Goal: Check status: Check status

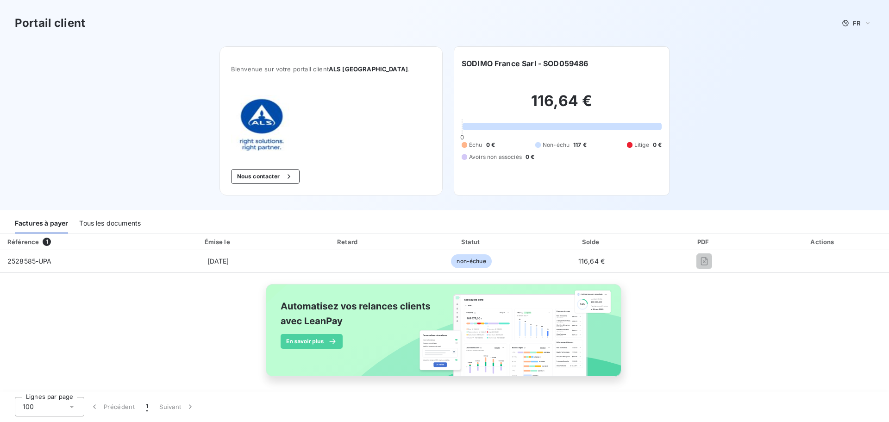
click at [113, 222] on div "Tous les documents" at bounding box center [110, 223] width 62 height 19
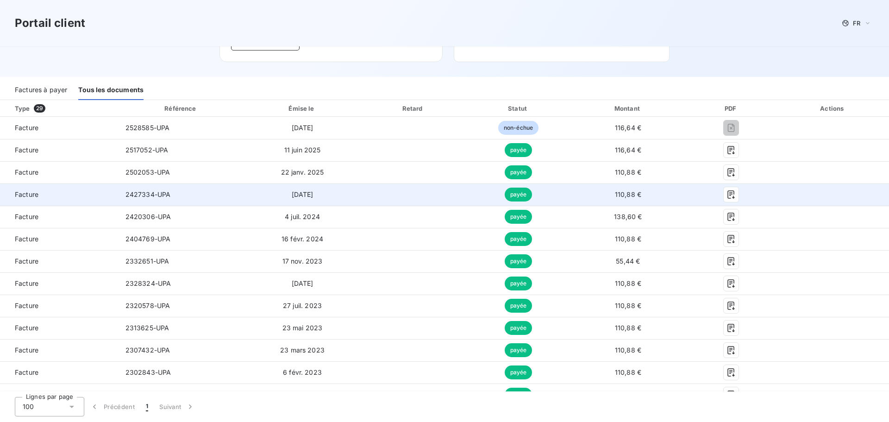
scroll to position [139, 0]
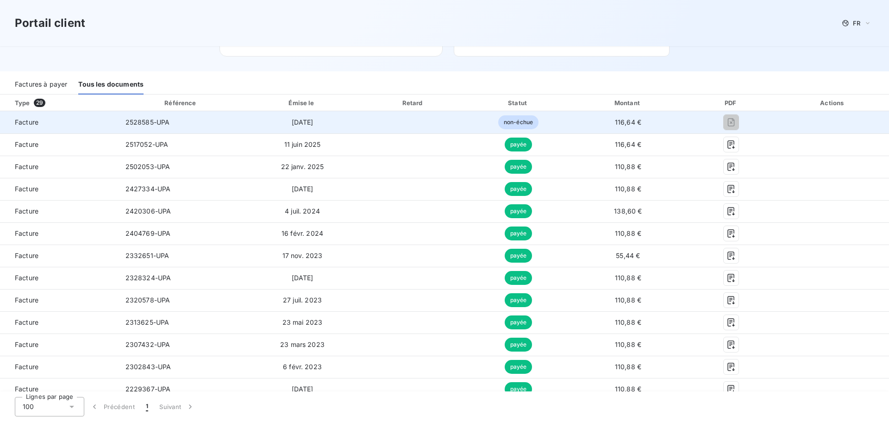
click at [37, 121] on span "Facture" at bounding box center [58, 122] width 103 height 9
click at [142, 127] on td "2528585-UPA" at bounding box center [181, 122] width 126 height 22
click at [144, 124] on span "2528585-UPA" at bounding box center [147, 122] width 44 height 8
click at [312, 120] on span "[DATE]" at bounding box center [303, 122] width 22 height 8
click at [504, 121] on span "non-échue" at bounding box center [518, 122] width 40 height 14
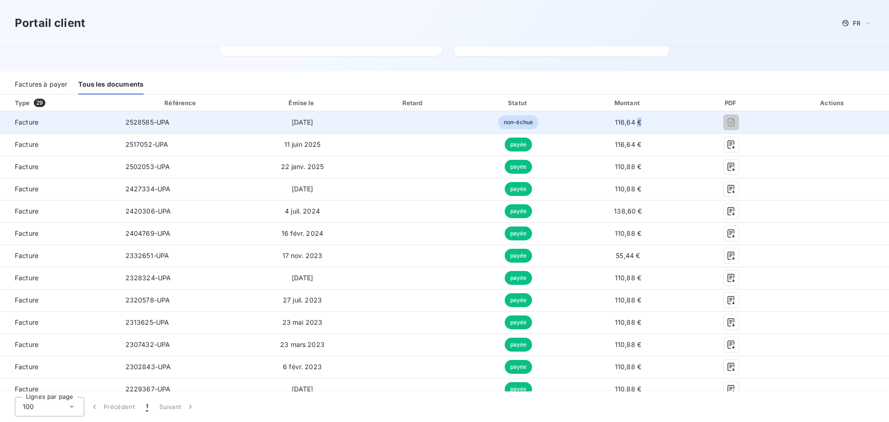
click at [633, 123] on span "116,64 €" at bounding box center [628, 122] width 26 height 8
click at [620, 122] on span "116,64 €" at bounding box center [628, 122] width 26 height 8
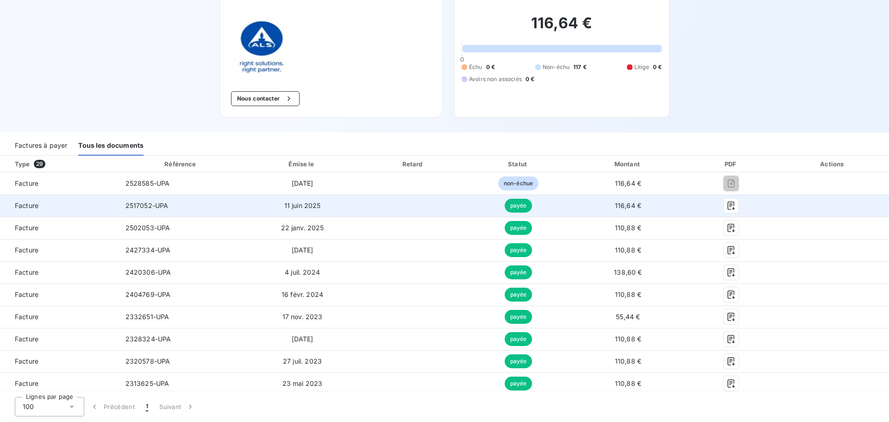
scroll to position [0, 0]
